Goal: Transaction & Acquisition: Obtain resource

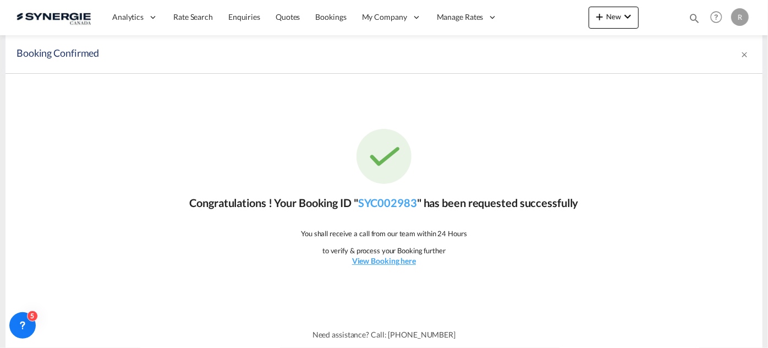
click at [691, 20] on md-icon "icon-magnify" at bounding box center [694, 18] width 12 height 12
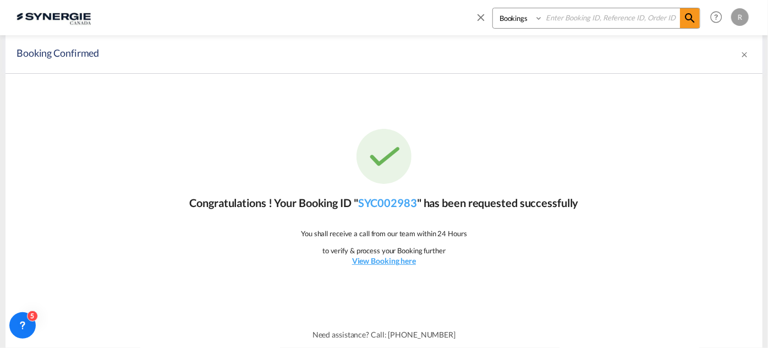
click at [533, 23] on select "Bookings Quotes Enquiries" at bounding box center [519, 18] width 52 height 20
select select "Quotes"
click at [493, 8] on select "Bookings Quotes Enquiries" at bounding box center [519, 18] width 52 height 20
click at [588, 15] on input at bounding box center [611, 17] width 137 height 19
type input "14220"
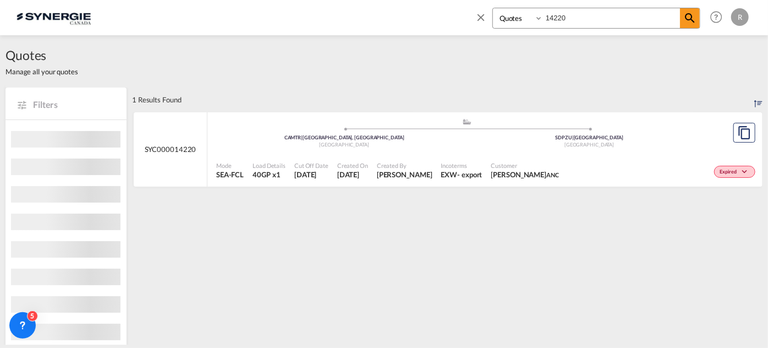
click at [496, 130] on ul ".a{fill:#aaa8ad;} .a{fill:#aaa8ad;} CAMTR | [GEOGRAPHIC_DATA], [GEOGRAPHIC_DATA…" at bounding box center [467, 132] width 490 height 6
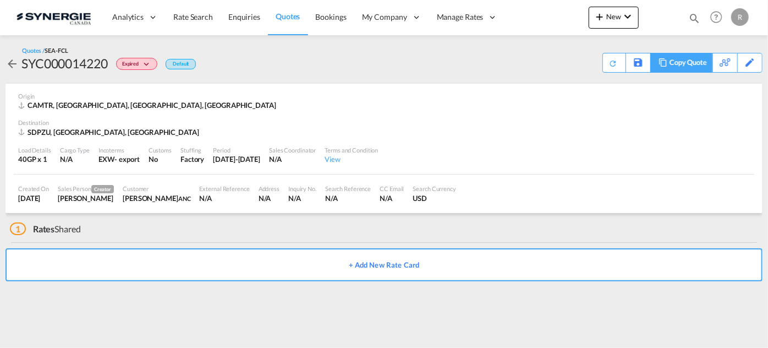
click at [664, 65] on md-icon at bounding box center [662, 62] width 13 height 8
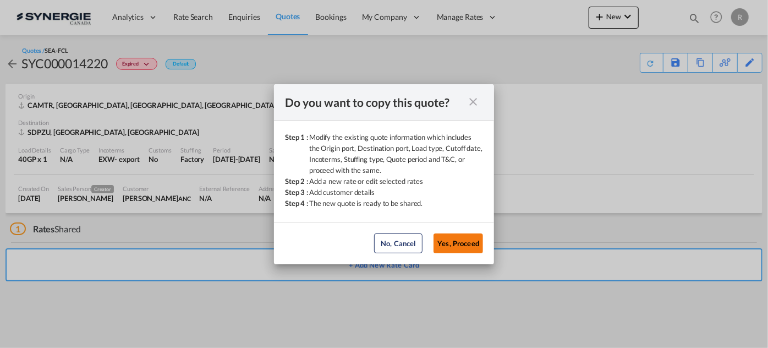
click at [469, 248] on button "Yes, Proceed" at bounding box center [459, 243] width 50 height 20
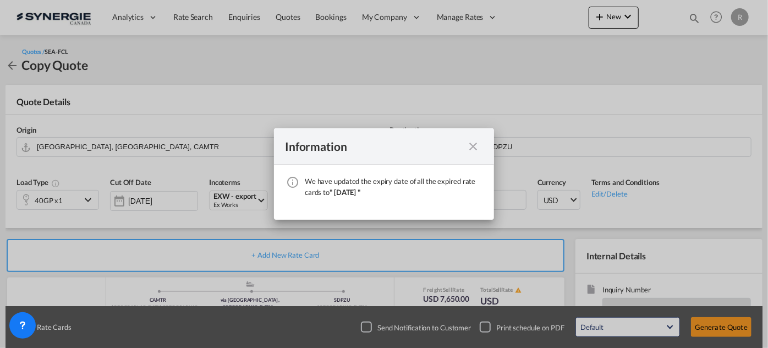
click at [471, 150] on md-icon "icon-close fg-AAA8AD cursor" at bounding box center [473, 146] width 13 height 13
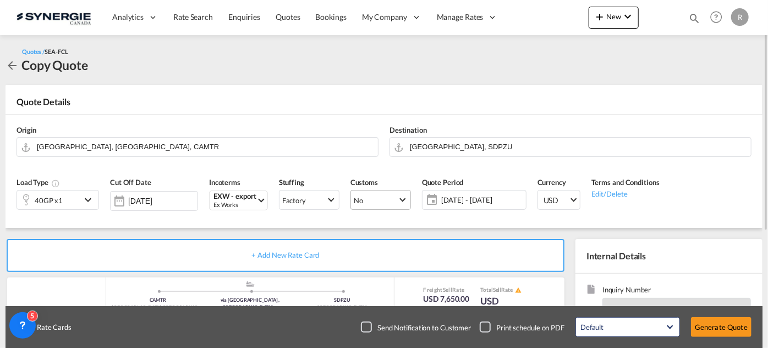
scroll to position [150, 0]
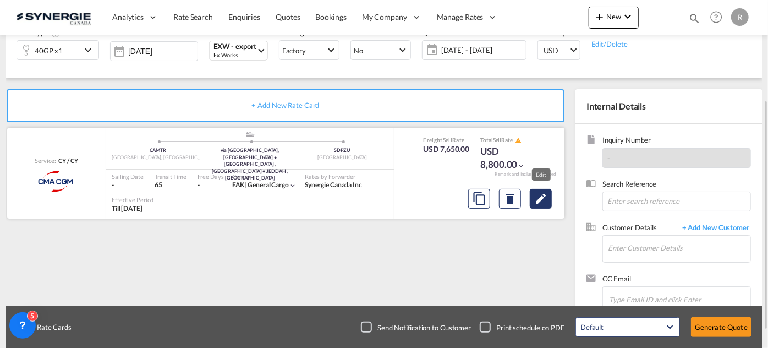
click at [545, 198] on md-icon "Edit" at bounding box center [540, 198] width 13 height 13
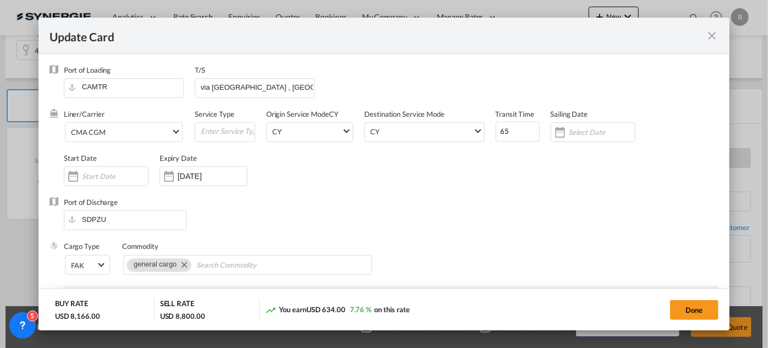
select select "per container"
select select "per B/L"
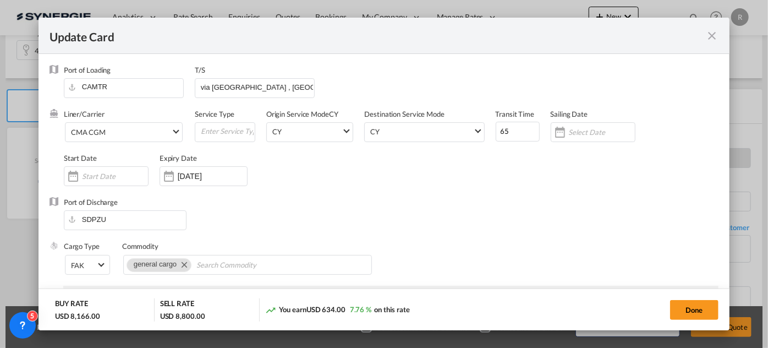
select select "per shipment"
select select "per container"
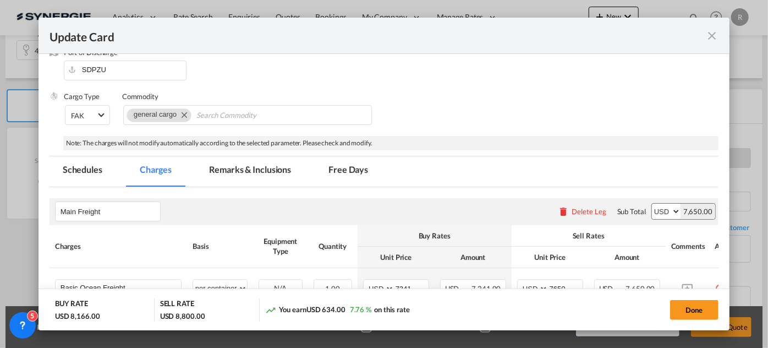
click at [244, 171] on md-tab-item "Remarks & Inclusions" at bounding box center [250, 171] width 108 height 30
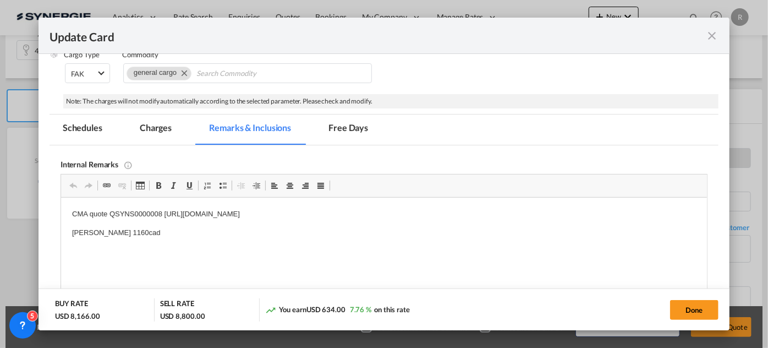
scroll to position [250, 0]
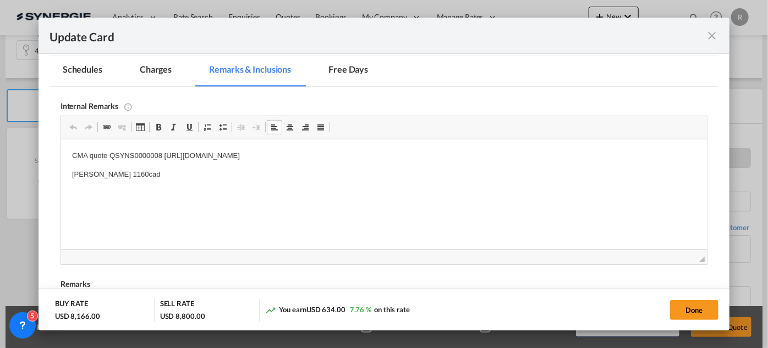
drag, startPoint x: 164, startPoint y: 154, endPoint x: 235, endPoint y: 156, distance: 71.0
click at [195, 157] on p "CMA quote QSYNS0000008 https://app.frontapp.com/open/msg_1h6r8e1b?key=-S9M9k6Rm…" at bounding box center [384, 156] width 624 height 12
drag, startPoint x: 163, startPoint y: 155, endPoint x: 468, endPoint y: 155, distance: 305.4
click at [468, 155] on p "CMA quote QSYNS0000008 https://app.frontapp.com/open/msg_1h6r8e1b?key=-S9M9k6Rm…" at bounding box center [384, 156] width 624 height 12
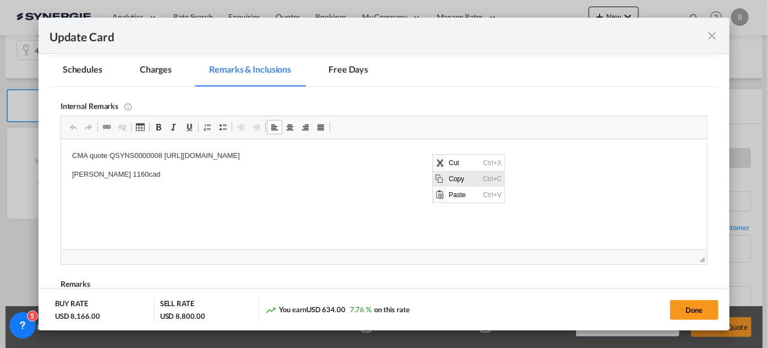
click at [451, 180] on span "Copy" at bounding box center [463, 178] width 34 height 16
copy p "https://app.frontapp.com/open/msg_1h6r8e1b?key=-S9M9k6RmHi7ksNotsz5aoLAroXXa9CK"
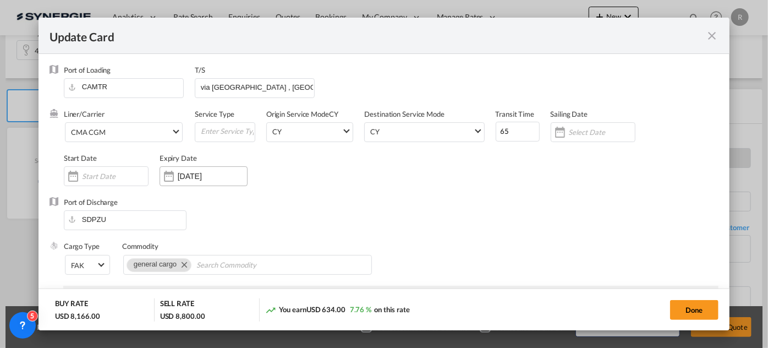
click at [204, 176] on input "15 Oct 2025" at bounding box center [212, 176] width 69 height 9
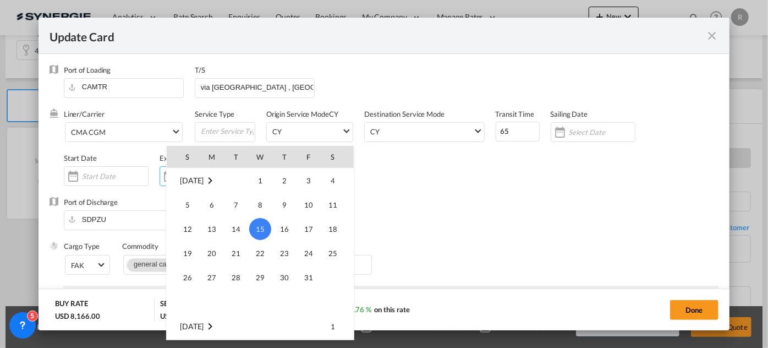
scroll to position [254953, 0]
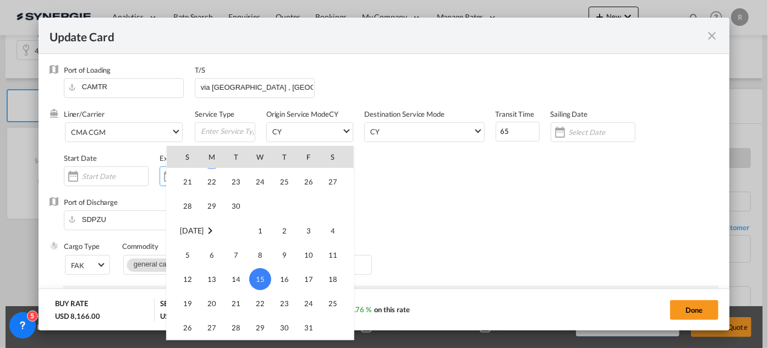
click at [240, 206] on span "30" at bounding box center [236, 206] width 22 height 22
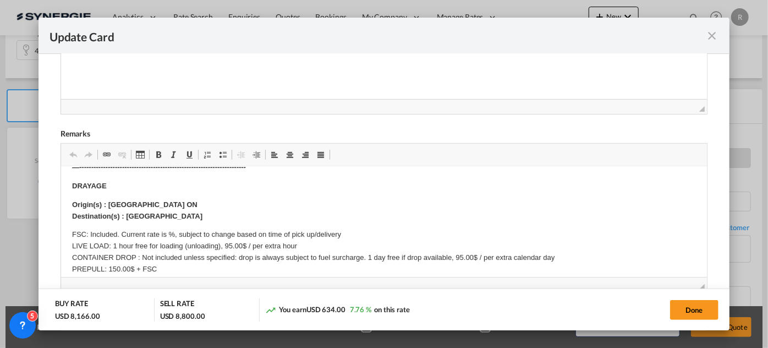
scroll to position [100, 0]
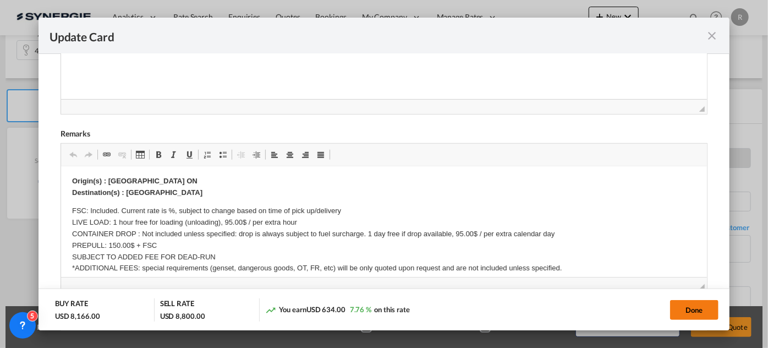
click at [694, 306] on button "Done" at bounding box center [694, 310] width 48 height 20
type input "29 Sep 2025"
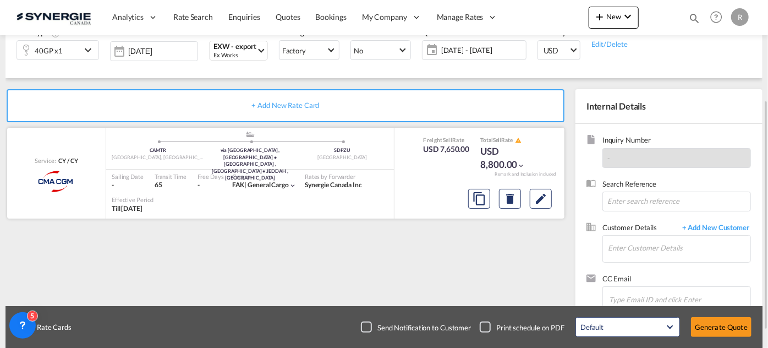
scroll to position [50, 0]
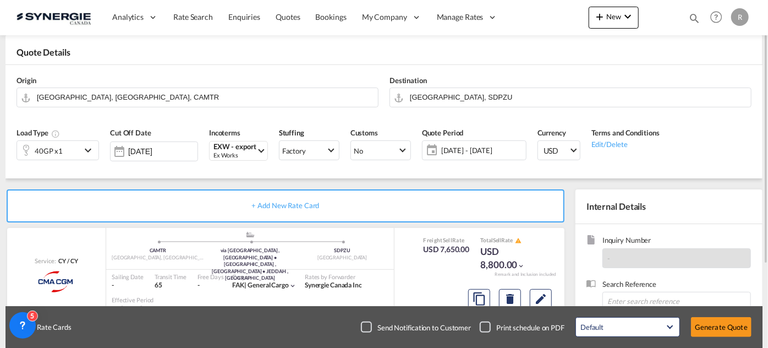
click at [491, 155] on span "15 Sep - 15 Oct 2025" at bounding box center [481, 149] width 87 height 15
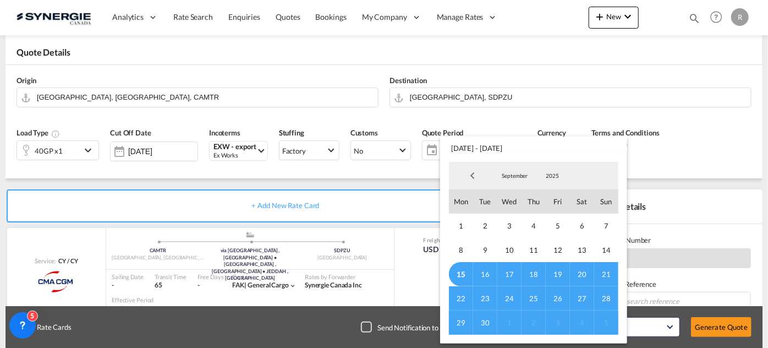
click at [487, 321] on span "30" at bounding box center [485, 322] width 24 height 24
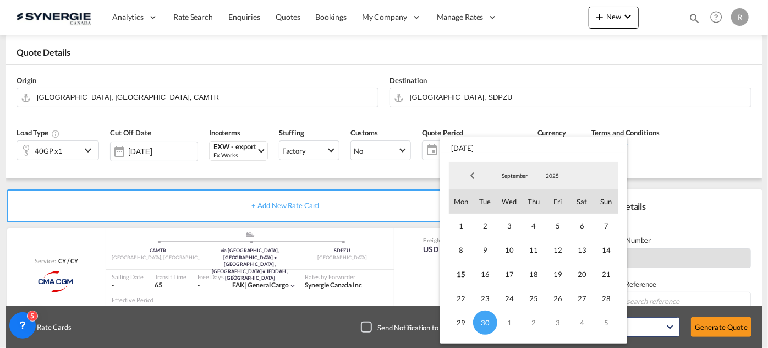
click at [656, 193] on md-backdrop at bounding box center [384, 174] width 768 height 348
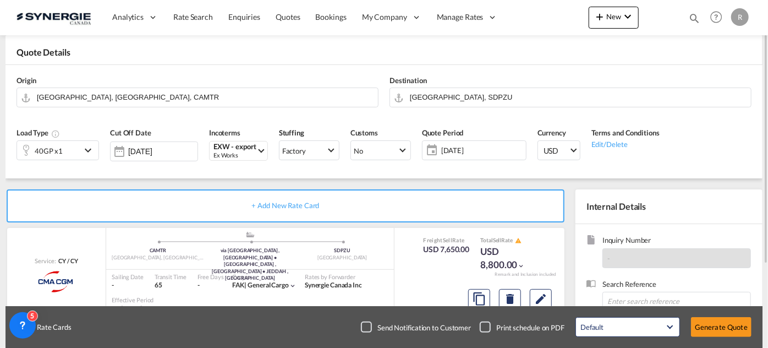
scroll to position [150, 0]
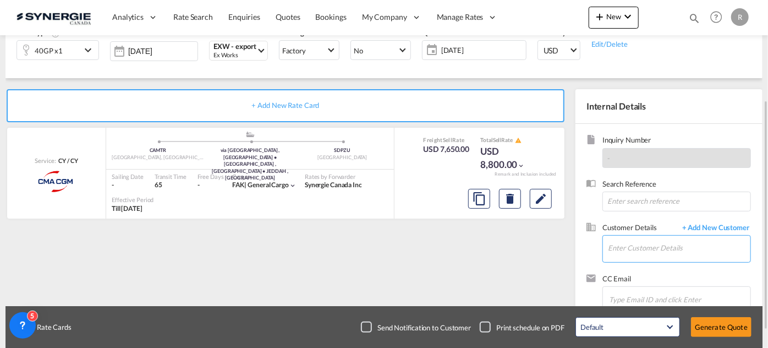
click at [624, 249] on input "Enter Customer Details" at bounding box center [679, 247] width 142 height 25
paste input "albaiti@anc-log.sa"
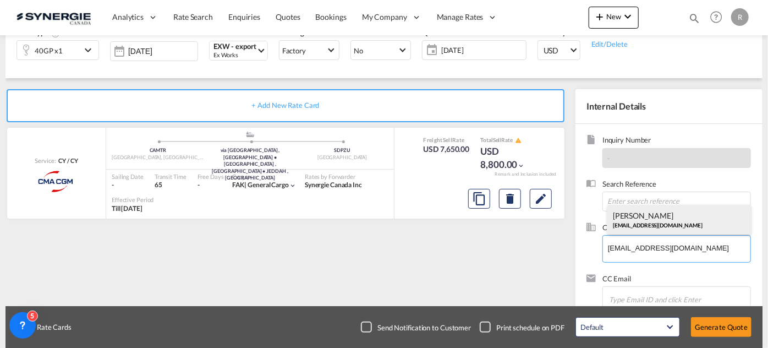
click at [625, 217] on div "Ammar Albaiti albaiti@anc-log.sa" at bounding box center [679, 220] width 144 height 30
type input "ANC, Ammar Albaiti, albaiti@anc-log.sa"
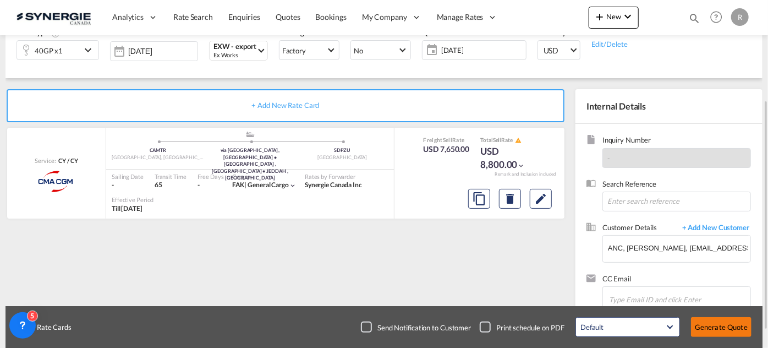
click at [717, 328] on button "Generate Quote" at bounding box center [721, 327] width 61 height 20
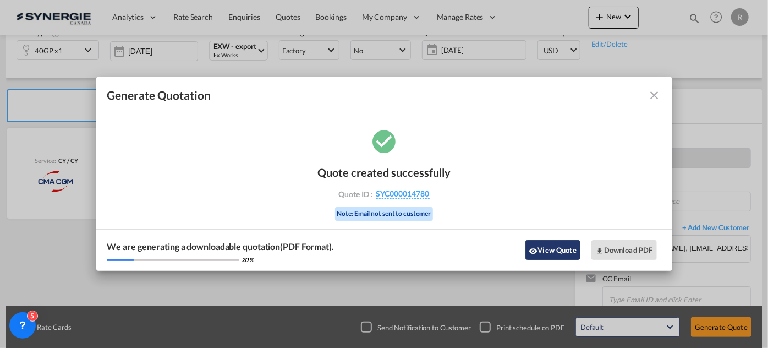
click at [562, 252] on button "View Quote" at bounding box center [552, 250] width 55 height 20
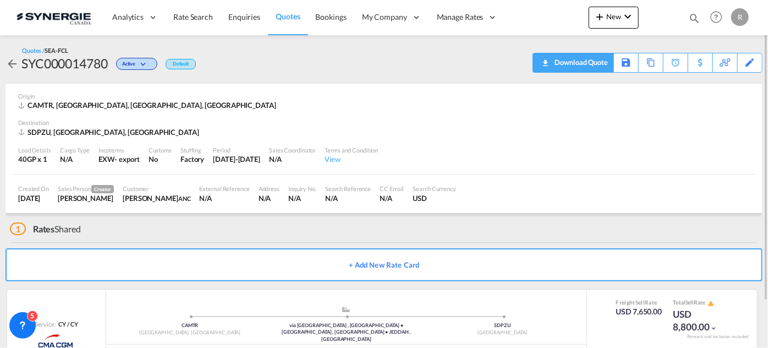
click at [599, 68] on div "Download Quote" at bounding box center [580, 62] width 56 height 18
